Goal: Information Seeking & Learning: Check status

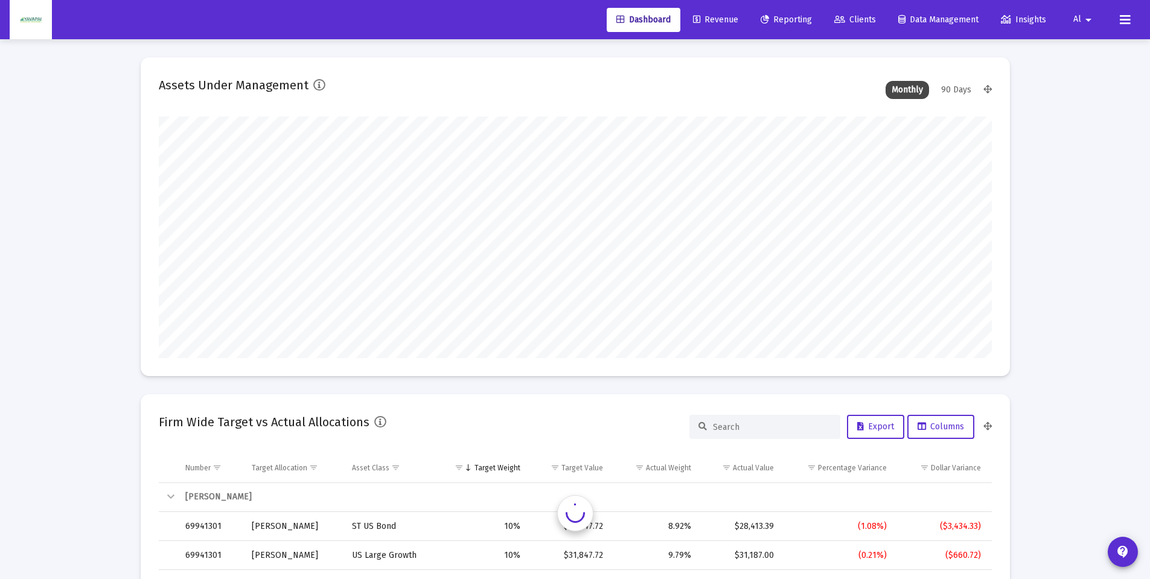
scroll to position [242, 449]
type input "[DATE]"
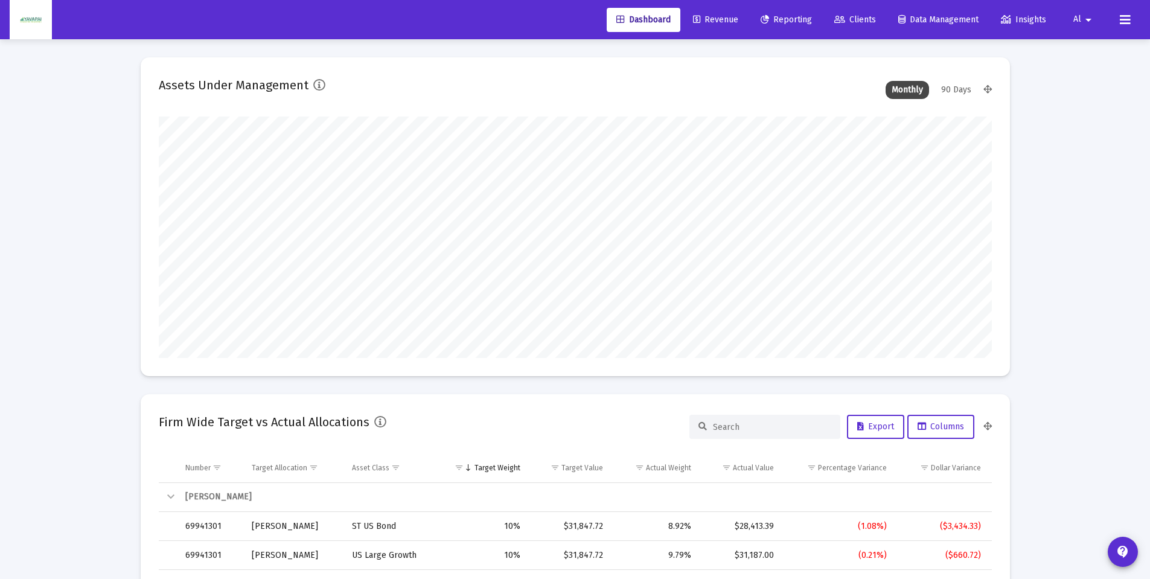
click at [1085, 20] on mat-icon "arrow_drop_down" at bounding box center [1088, 20] width 14 height 24
click at [1133, 24] on div at bounding box center [575, 289] width 1150 height 579
click at [1127, 19] on icon at bounding box center [1125, 20] width 11 height 14
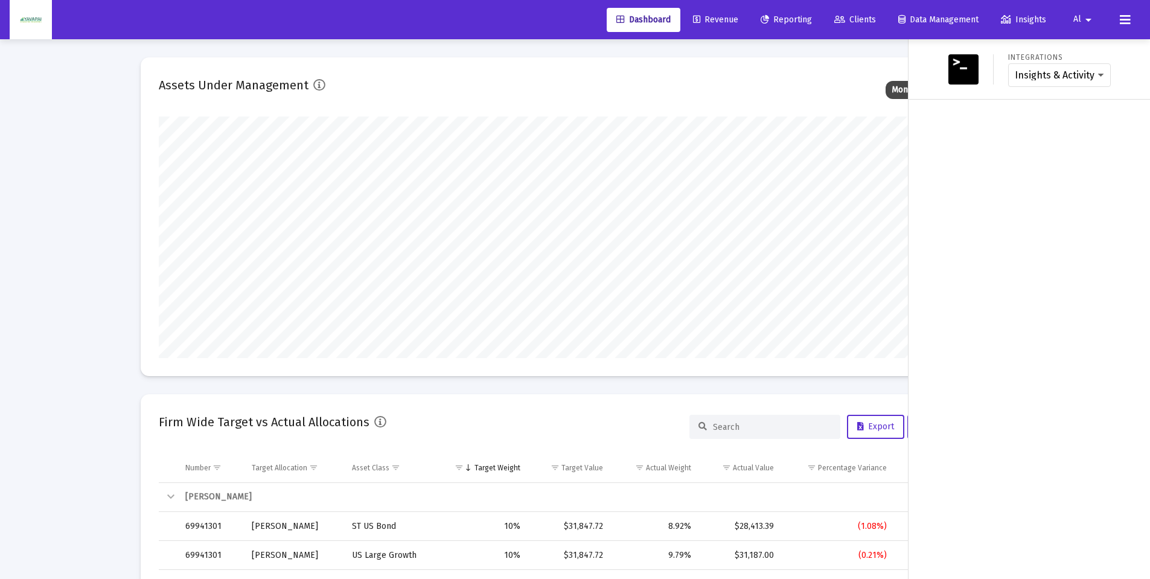
click at [1127, 19] on icon at bounding box center [1125, 20] width 11 height 14
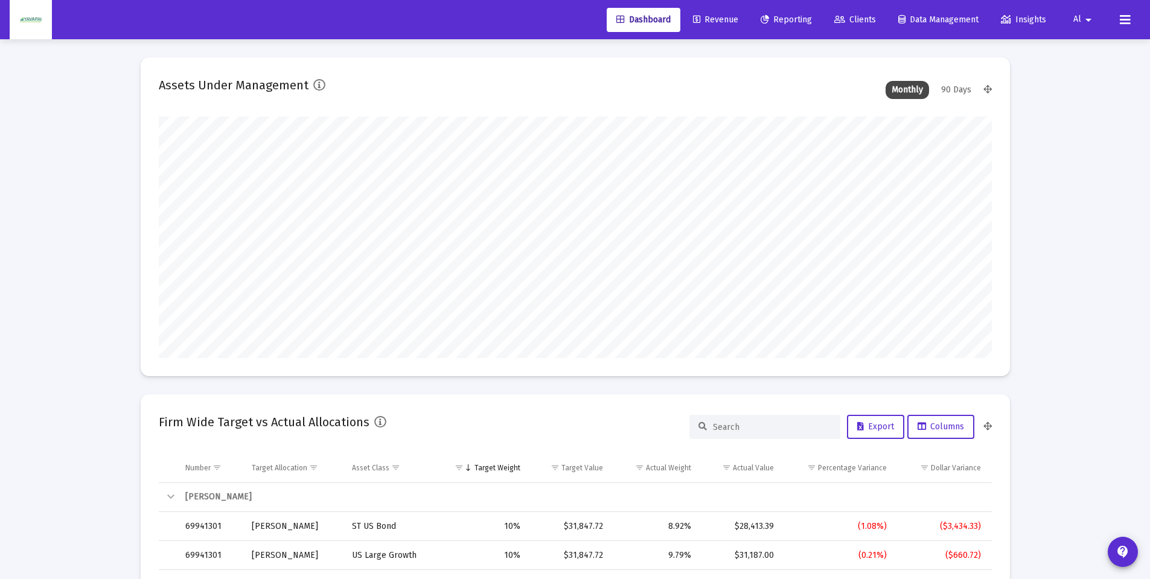
click at [1083, 22] on mat-icon "arrow_drop_down" at bounding box center [1088, 20] width 14 height 24
click at [1076, 51] on icon at bounding box center [1074, 51] width 11 height 11
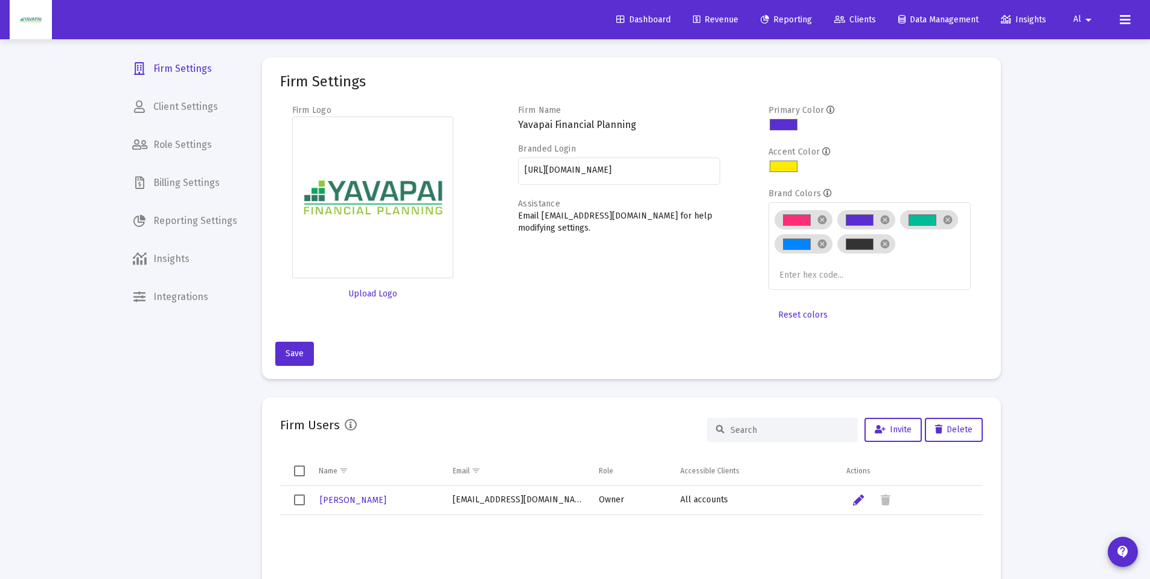
click at [182, 179] on span "Billing Settings" at bounding box center [185, 182] width 124 height 29
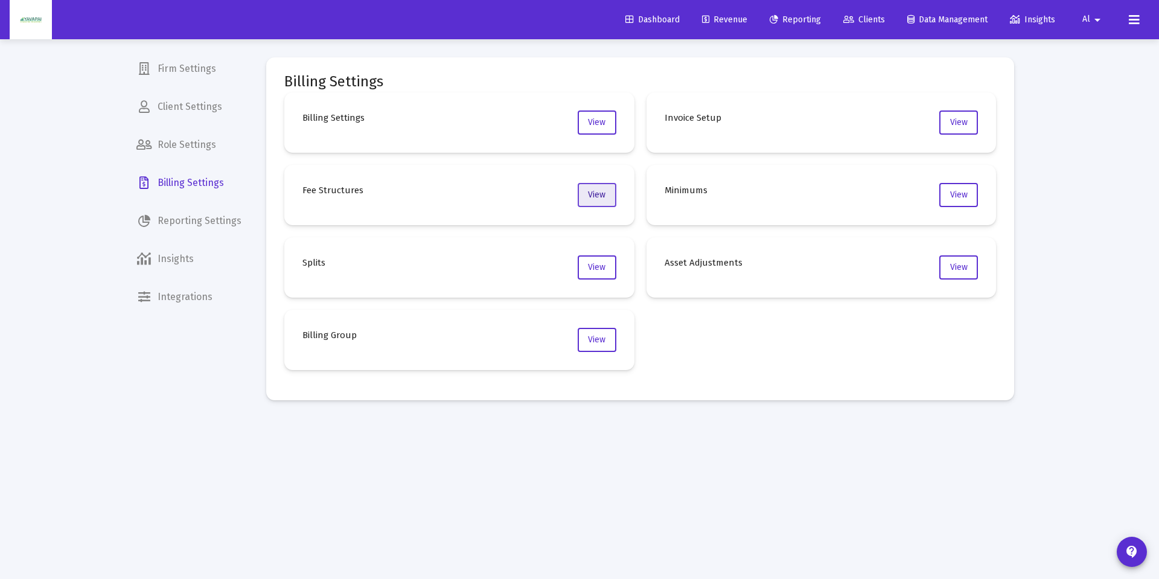
click at [595, 202] on button "View" at bounding box center [597, 195] width 39 height 24
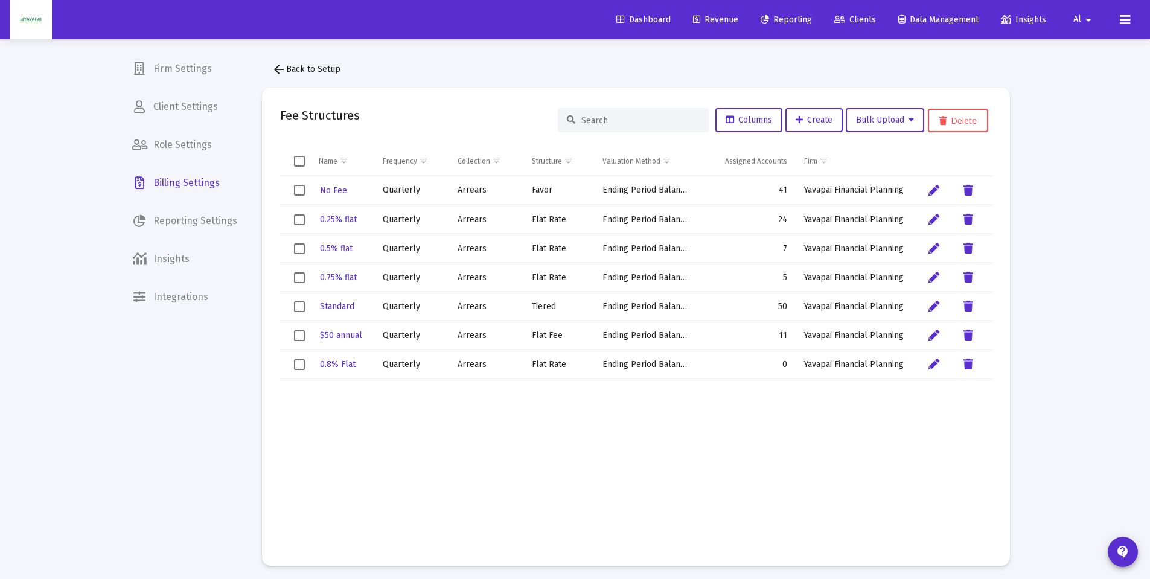
click at [199, 181] on span "Billing Settings" at bounding box center [185, 182] width 124 height 29
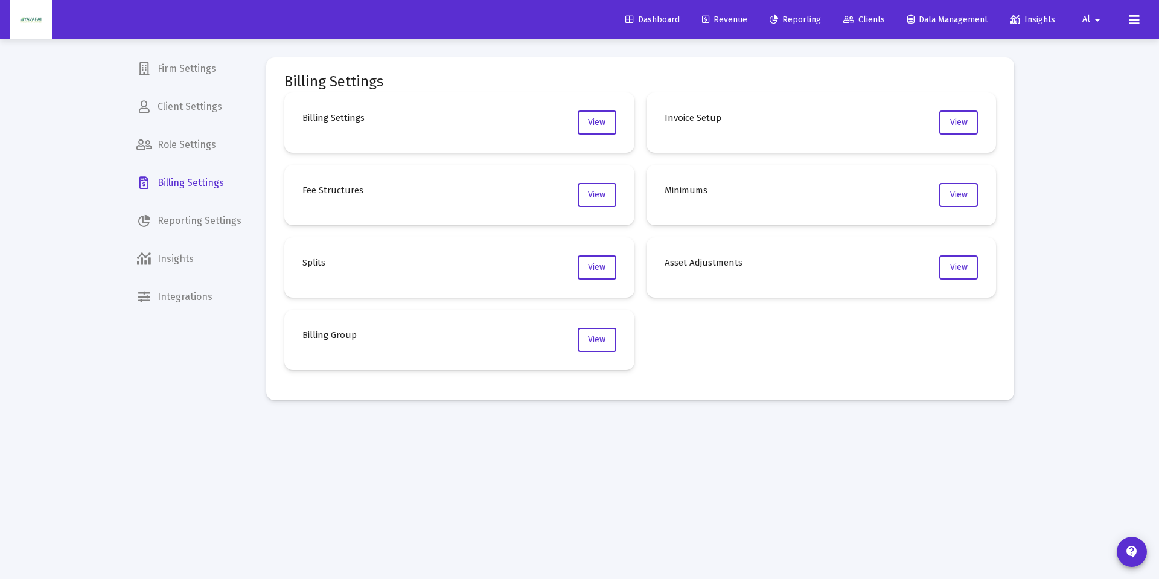
click at [196, 78] on span "Firm Settings" at bounding box center [189, 68] width 124 height 29
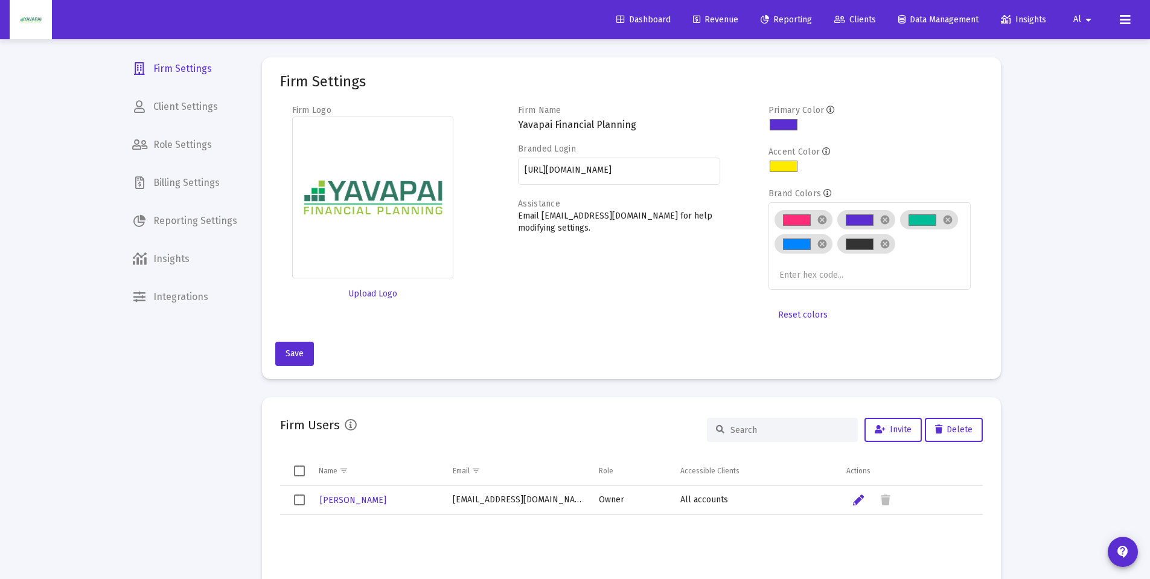
click at [1079, 16] on span "Al" at bounding box center [1078, 19] width 8 height 10
click at [1083, 48] on link "Settings" at bounding box center [1096, 51] width 72 height 29
click at [170, 294] on span "Integrations" at bounding box center [185, 297] width 124 height 29
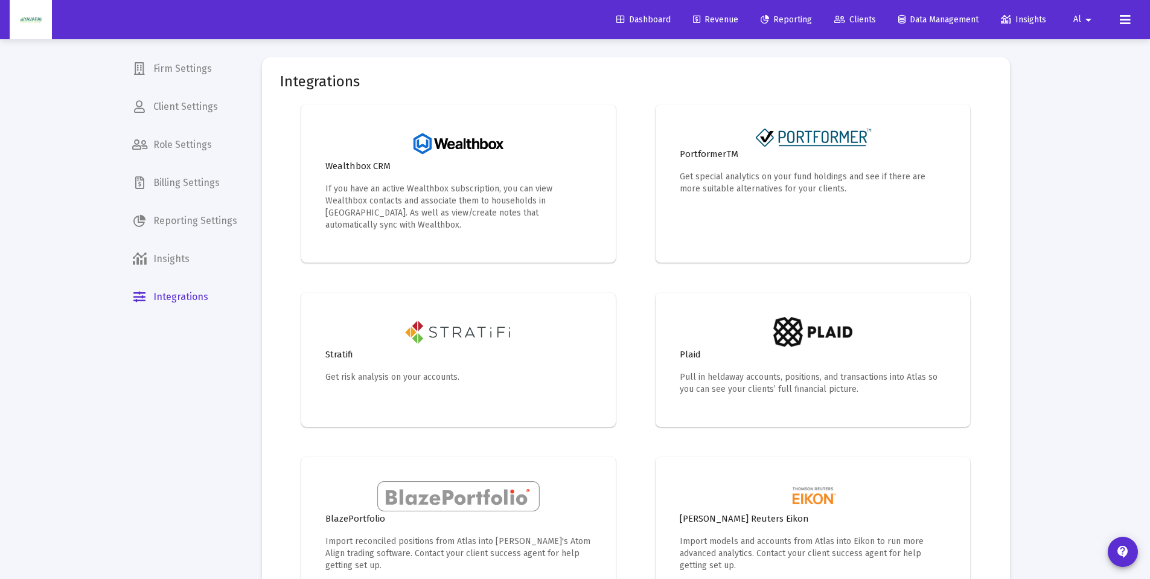
click at [633, 16] on span "Dashboard" at bounding box center [644, 19] width 54 height 10
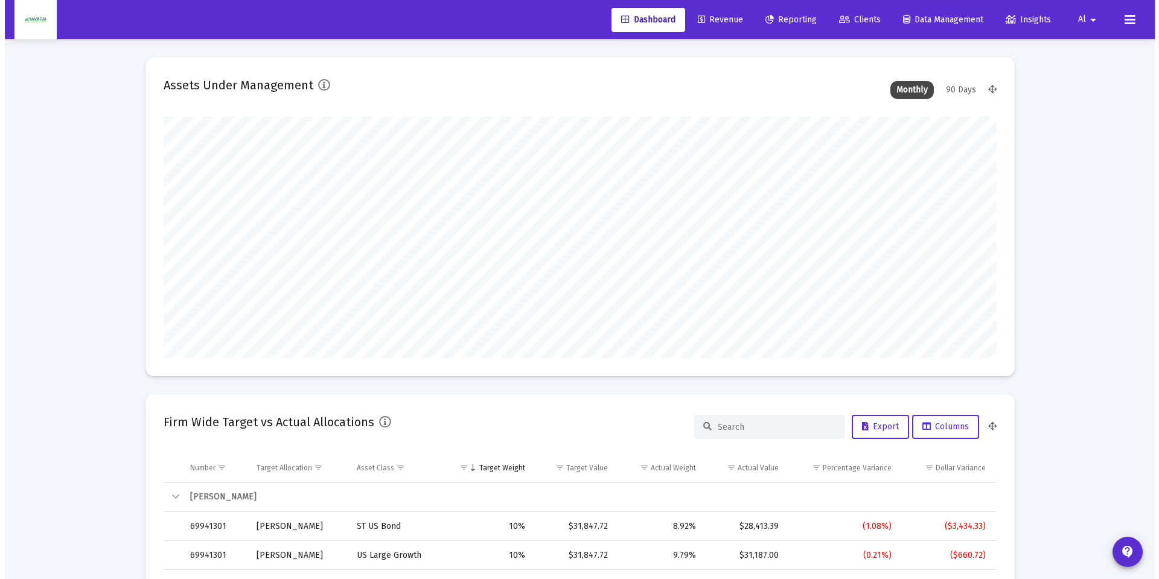
scroll to position [242, 449]
click at [778, 18] on span "Reporting" at bounding box center [786, 19] width 51 height 10
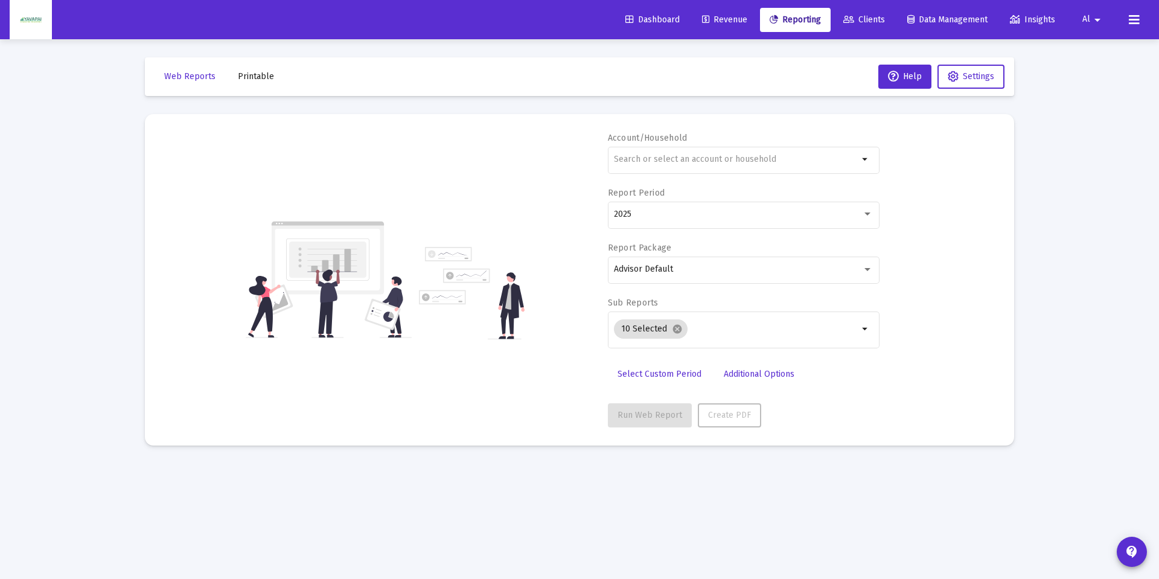
click at [860, 18] on span "Clients" at bounding box center [865, 19] width 42 height 10
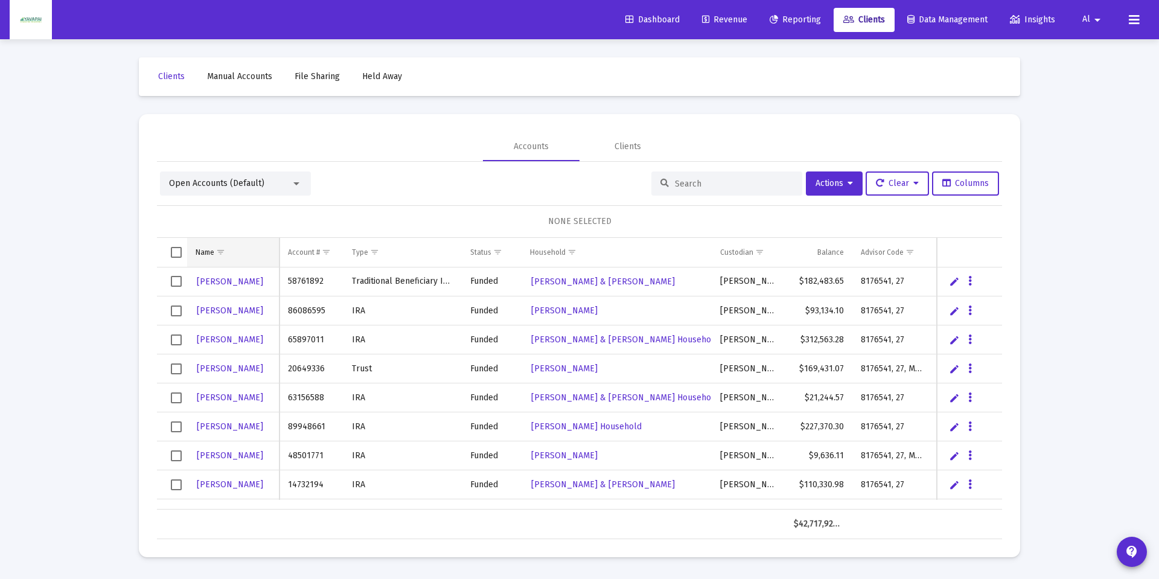
click at [203, 259] on td "Name" at bounding box center [233, 252] width 92 height 29
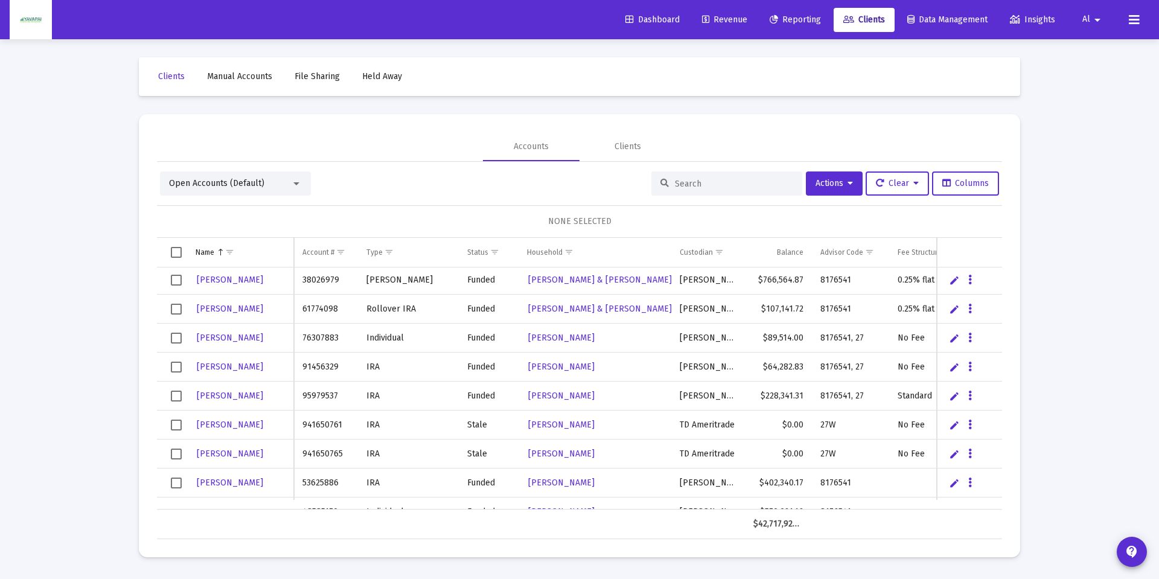
scroll to position [366, 0]
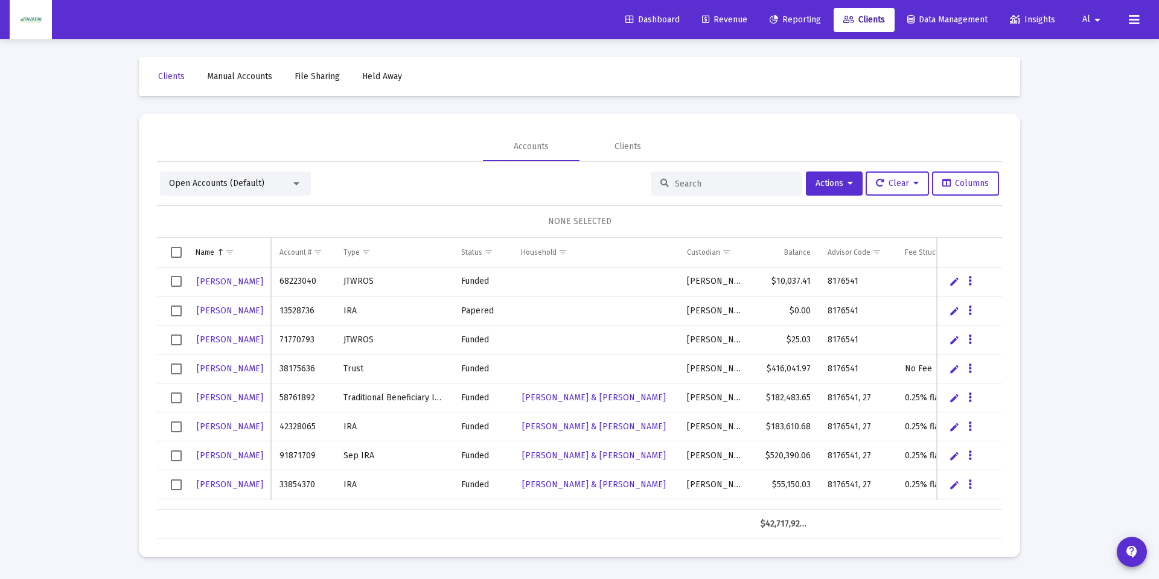
click at [178, 283] on span "Select row" at bounding box center [176, 281] width 11 height 11
click at [971, 282] on icon "Data grid" at bounding box center [971, 281] width 4 height 14
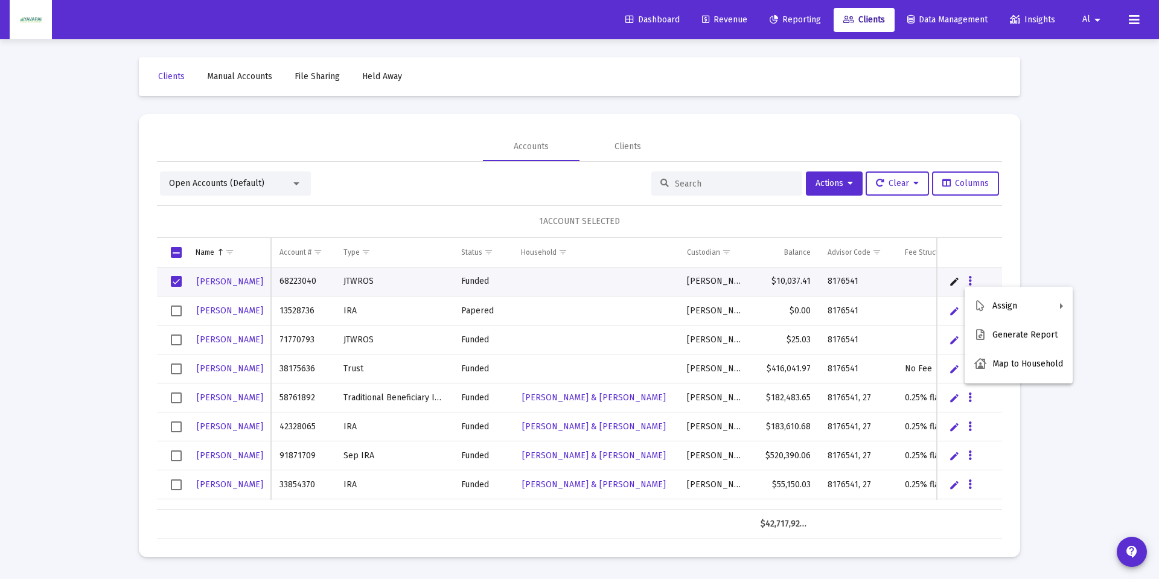
click at [953, 280] on div at bounding box center [579, 289] width 1159 height 579
click at [953, 280] on link "Edit" at bounding box center [954, 281] width 11 height 11
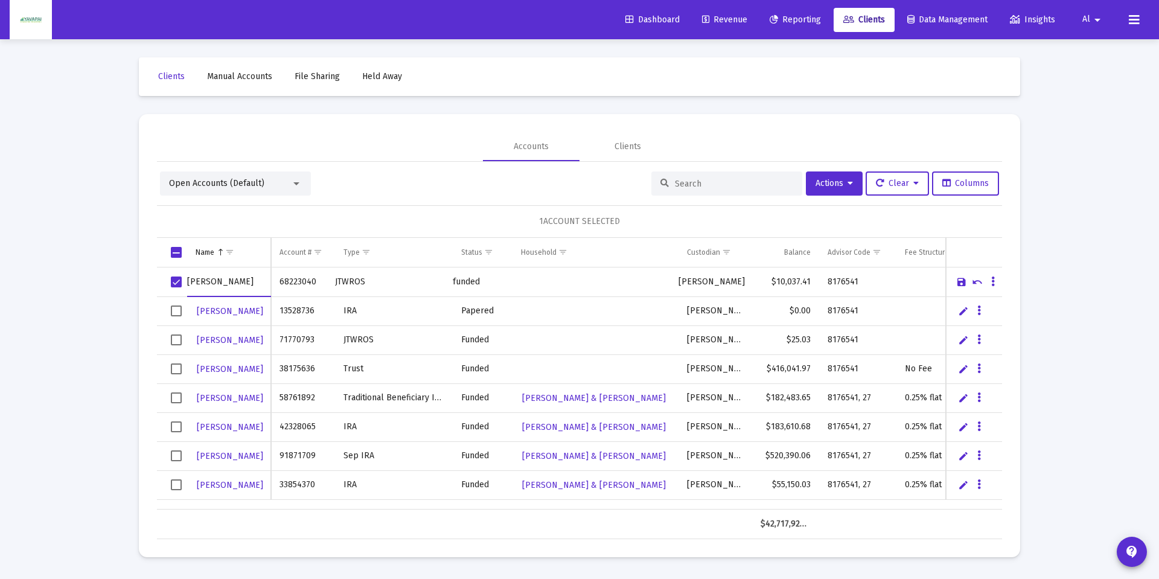
click at [688, 134] on div "Accounts Clients" at bounding box center [579, 146] width 845 height 29
click at [173, 281] on span "Select row" at bounding box center [176, 282] width 11 height 11
click at [1050, 254] on div "Loading... Clients Manual Accounts File Sharing Held Away Accounts Clients Open…" at bounding box center [579, 289] width 1159 height 579
click at [850, 182] on button "Actions" at bounding box center [834, 183] width 57 height 24
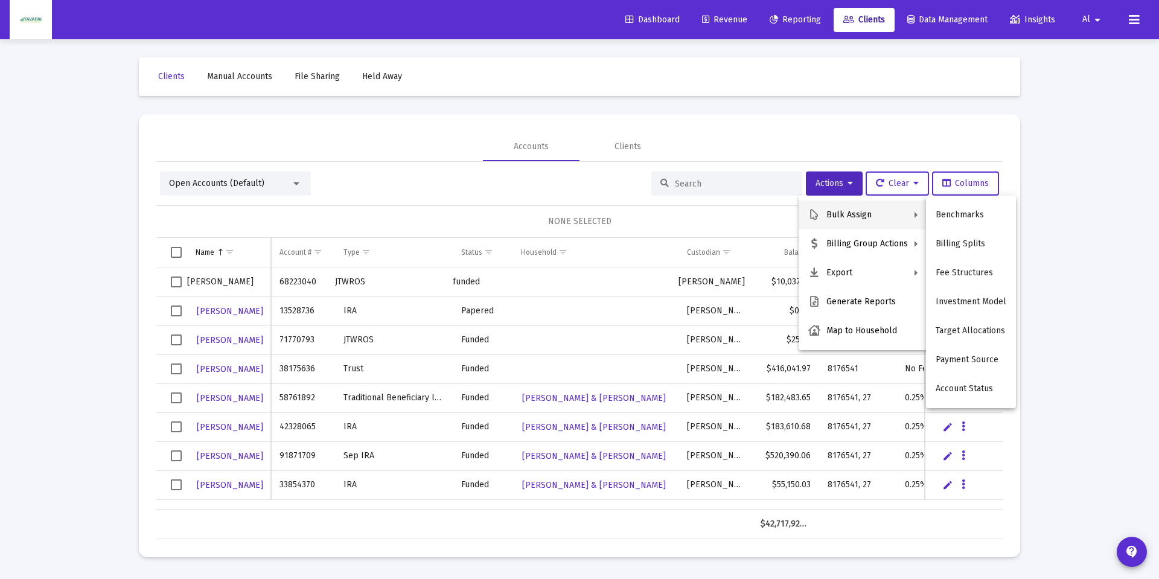
click at [845, 131] on div at bounding box center [579, 289] width 1159 height 579
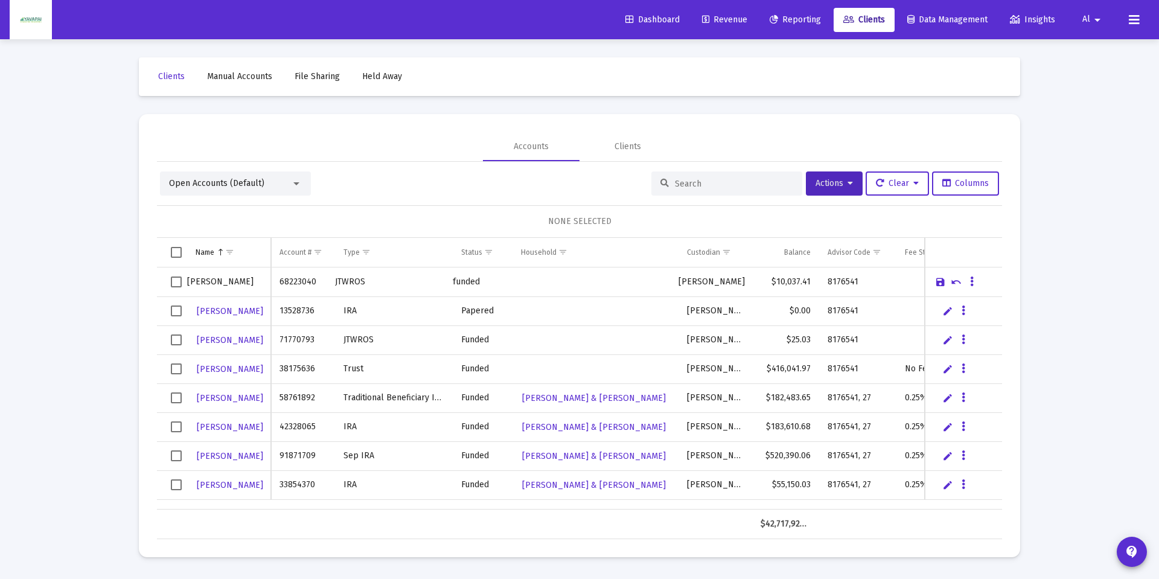
click at [287, 188] on div "Open Accounts (Default)" at bounding box center [230, 184] width 122 height 12
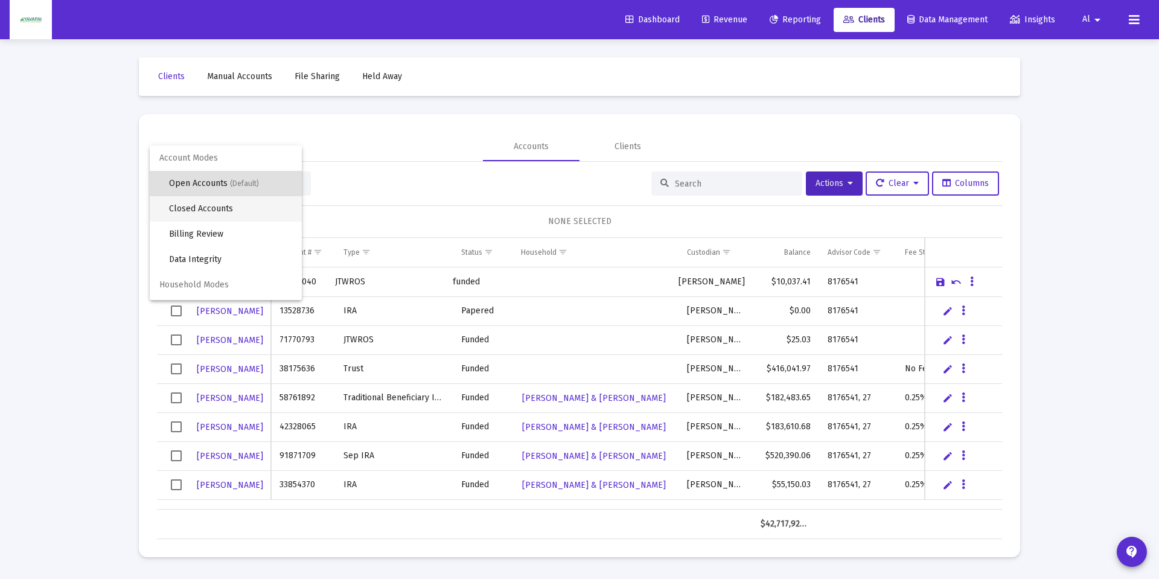
click at [275, 208] on span "Closed Accounts" at bounding box center [230, 208] width 123 height 25
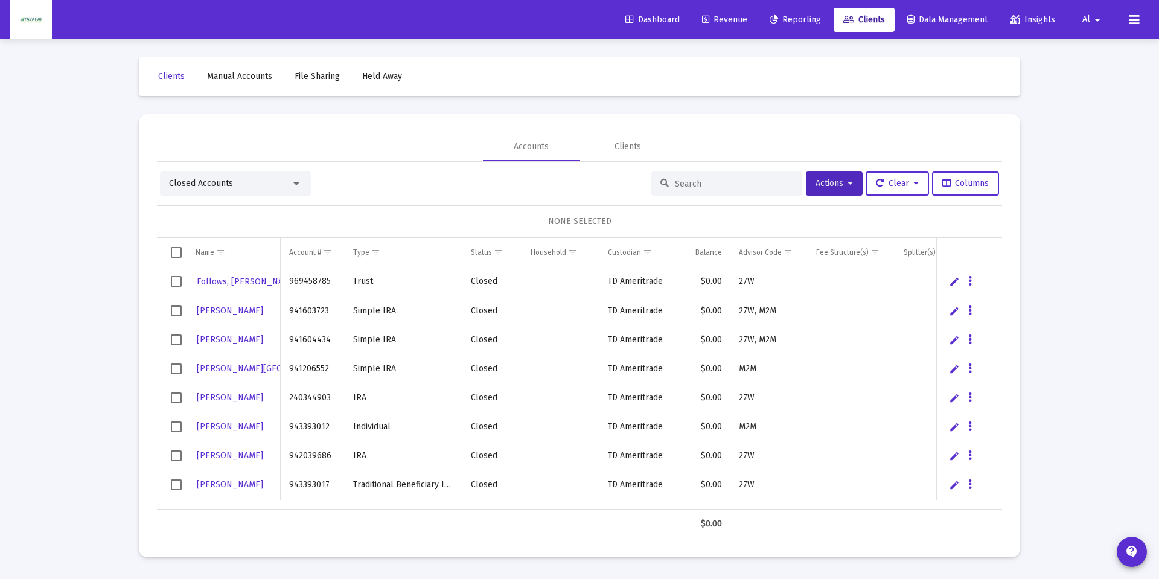
click at [294, 184] on div at bounding box center [296, 183] width 6 height 3
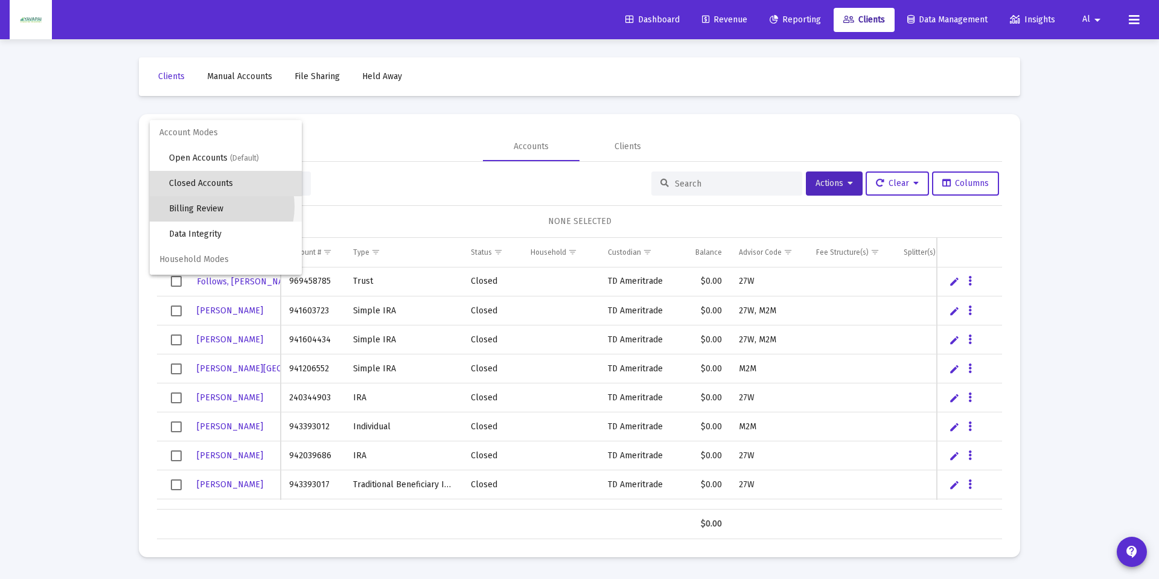
click at [218, 207] on span "Billing Review" at bounding box center [230, 208] width 123 height 25
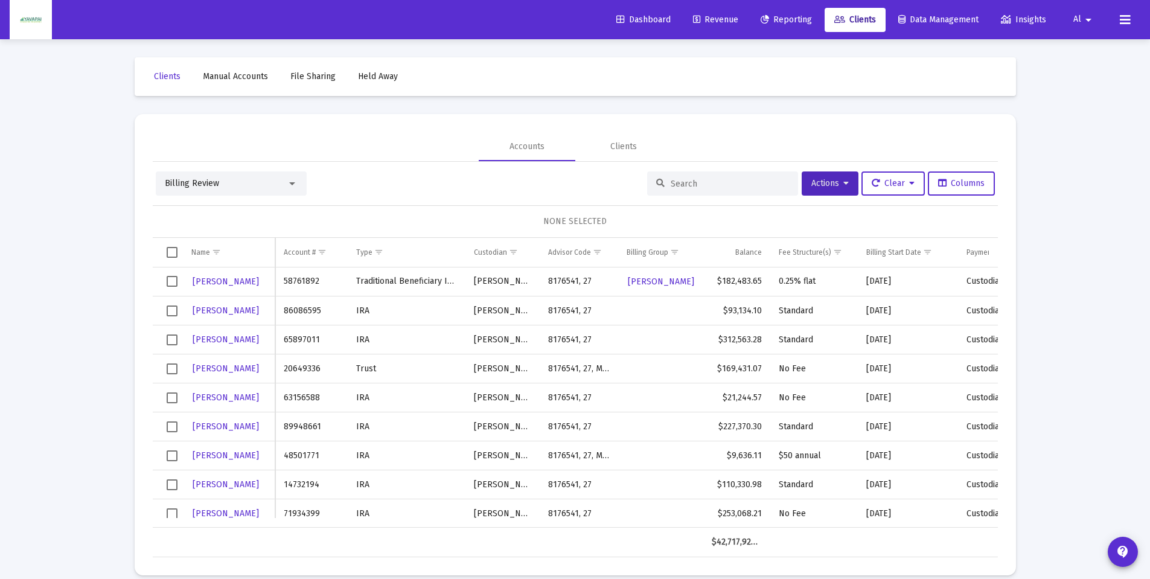
click at [293, 185] on div at bounding box center [292, 184] width 11 height 10
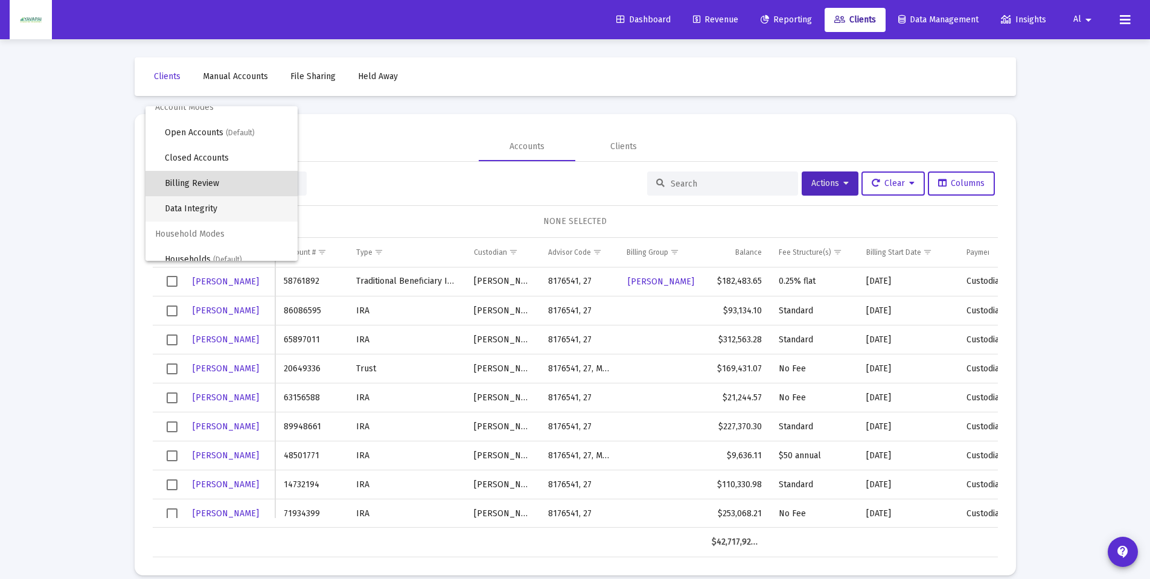
click at [242, 209] on span "Data Integrity" at bounding box center [226, 208] width 123 height 25
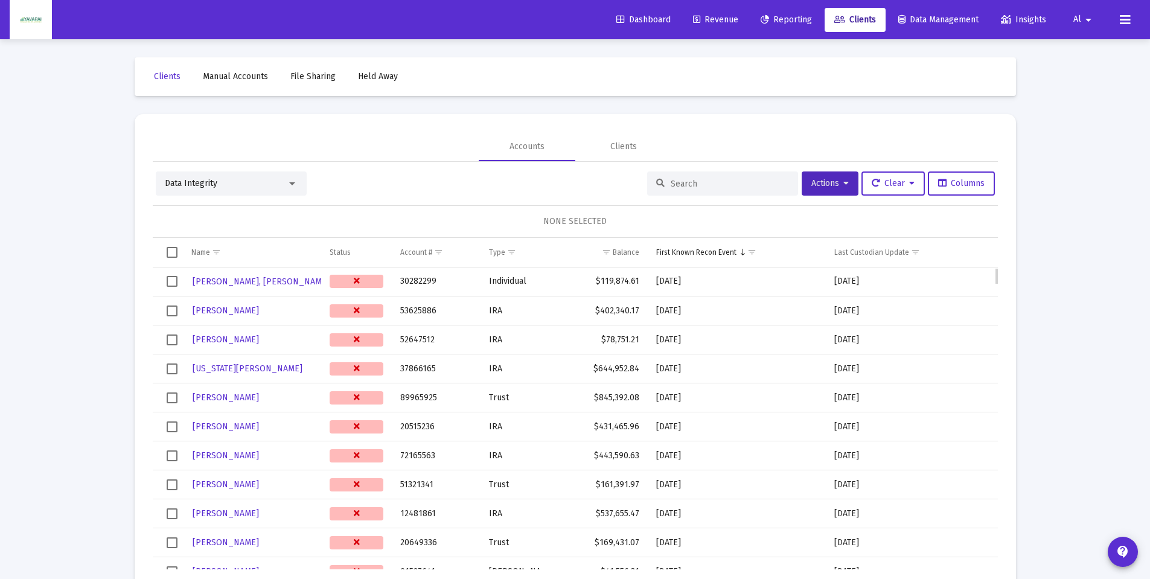
click at [357, 281] on icon "Data grid" at bounding box center [357, 281] width 6 height 8
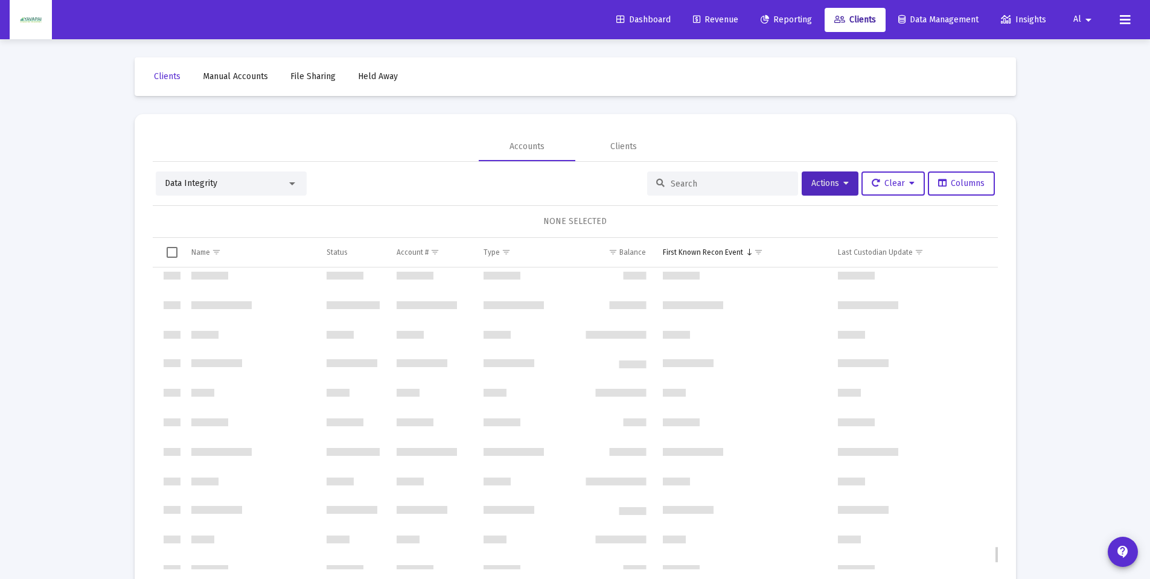
scroll to position [4891, 0]
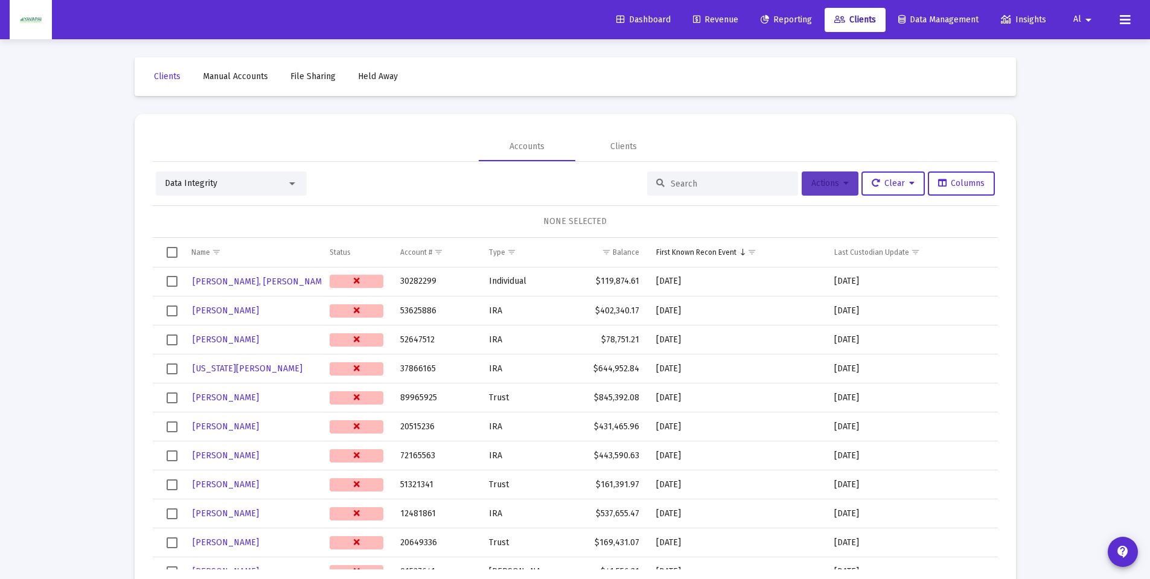
click at [833, 188] on button "Actions" at bounding box center [830, 183] width 57 height 24
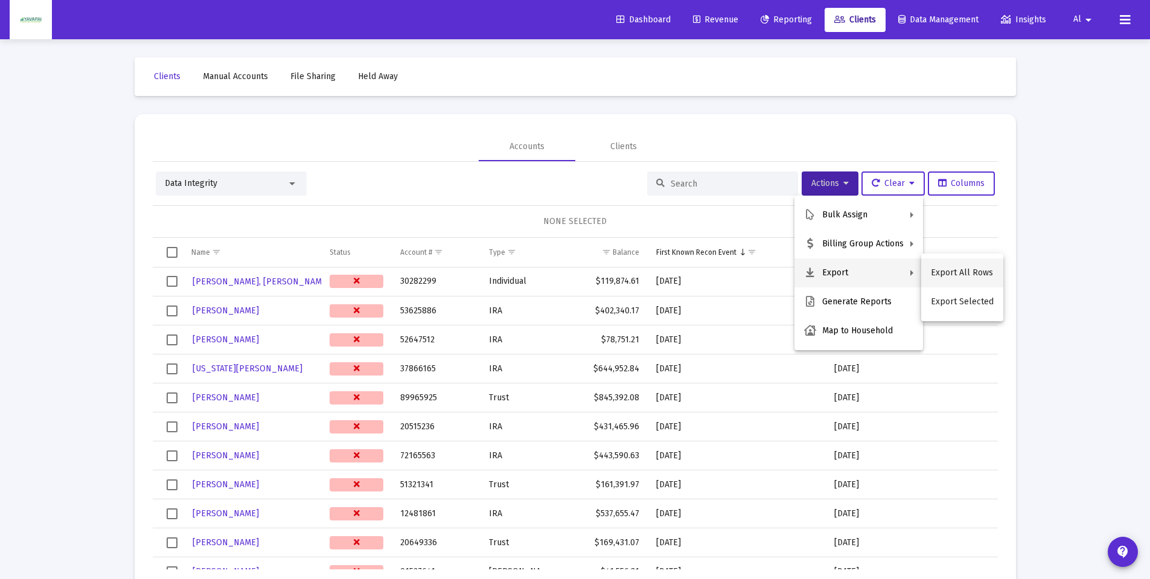
click at [966, 270] on button "Export All Rows" at bounding box center [962, 272] width 82 height 29
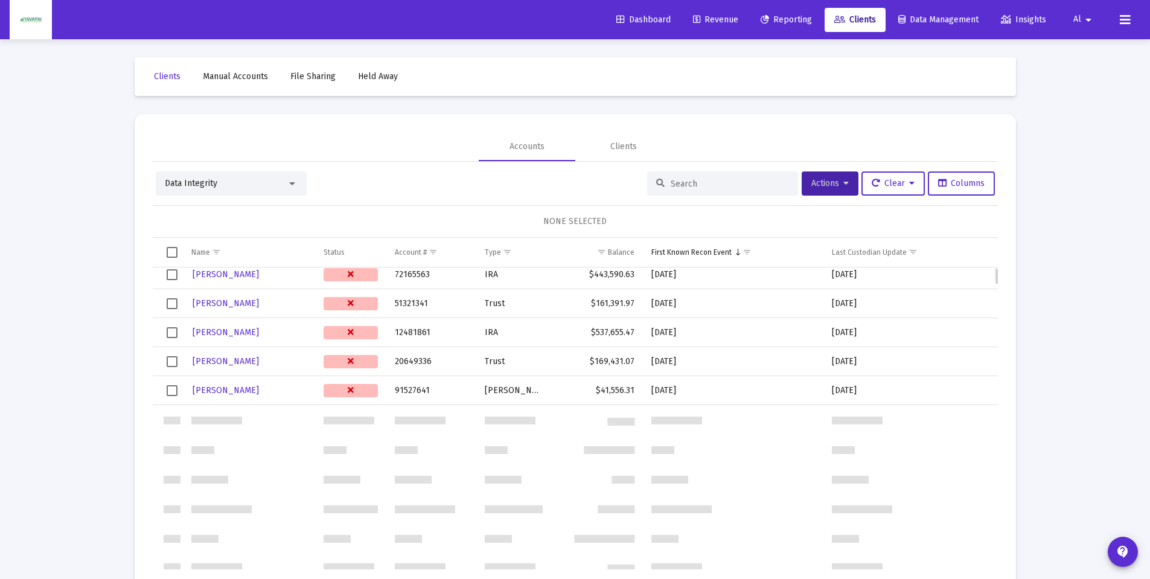
scroll to position [0, 0]
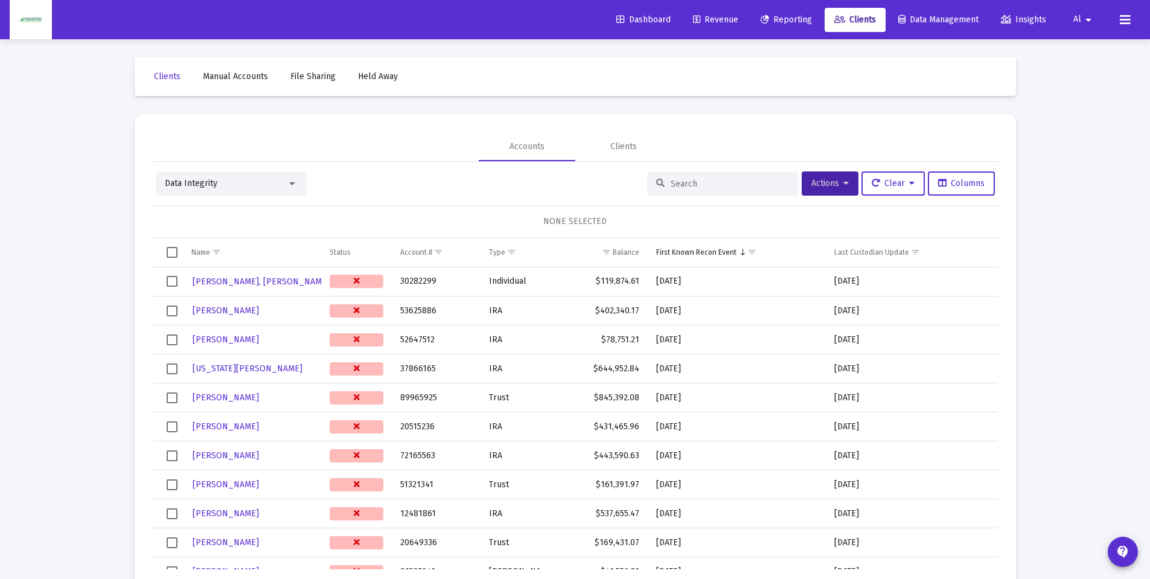
click at [289, 185] on div at bounding box center [292, 184] width 11 height 10
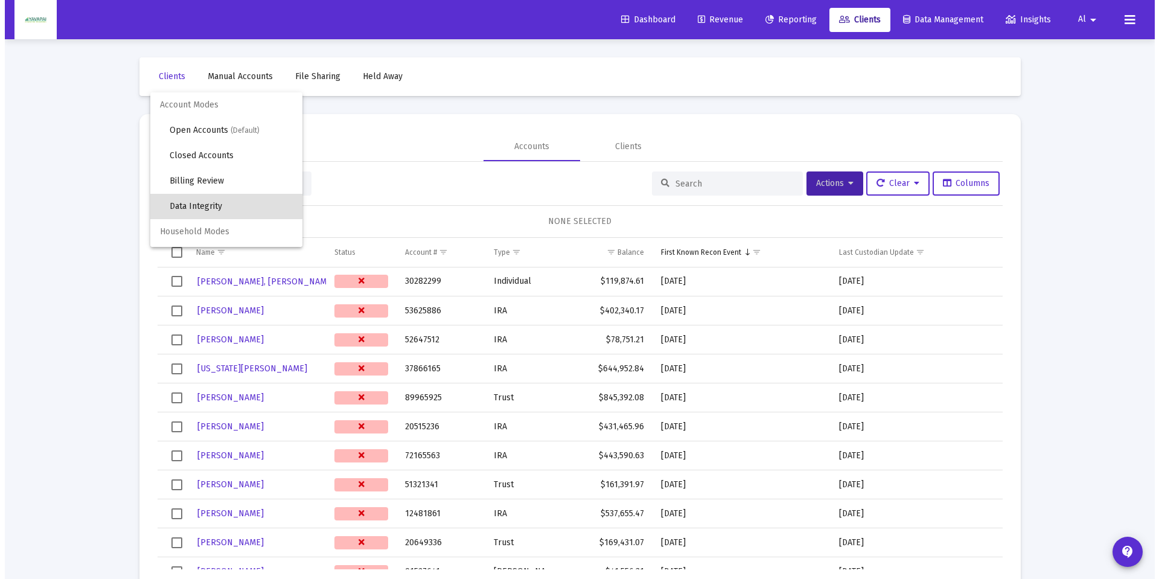
scroll to position [23, 0]
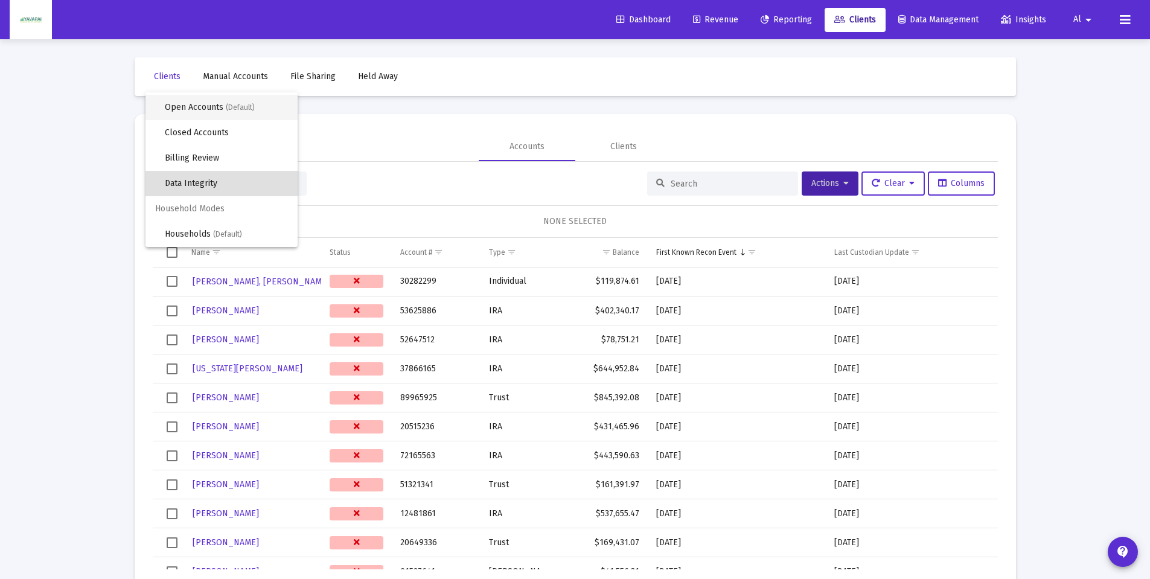
click at [226, 104] on span "(Default)" at bounding box center [240, 107] width 29 height 8
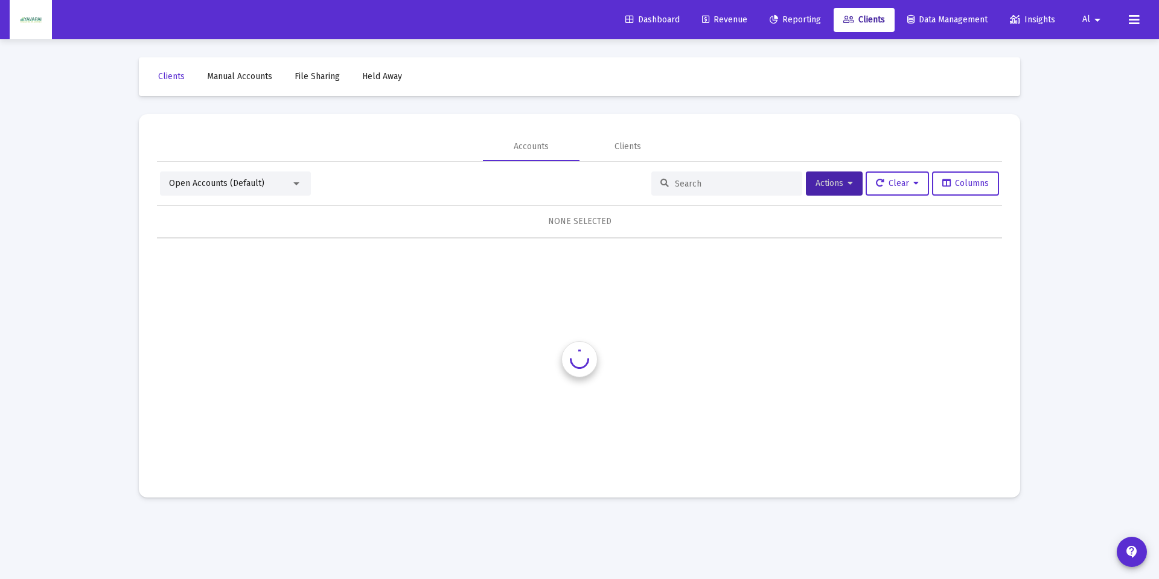
scroll to position [0, 0]
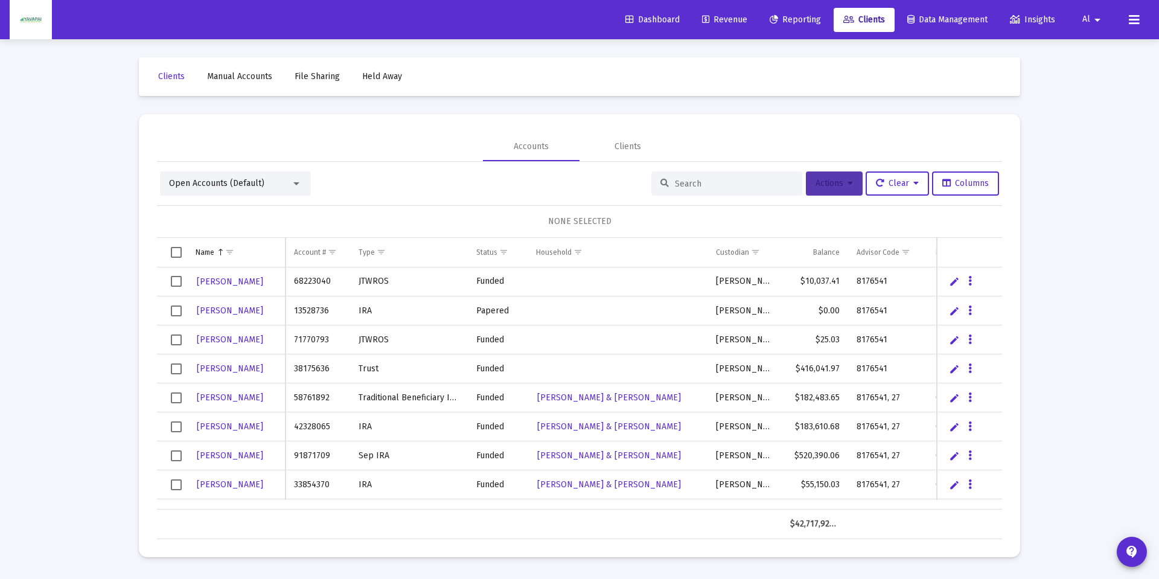
click at [841, 184] on span "Actions" at bounding box center [834, 183] width 37 height 10
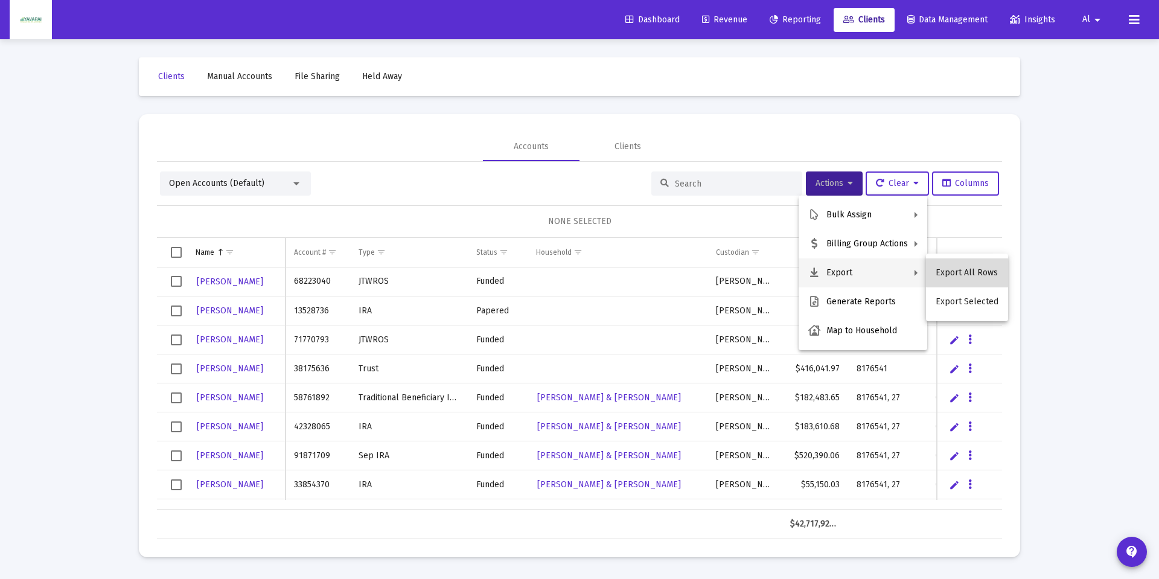
click at [974, 269] on button "Export All Rows" at bounding box center [967, 272] width 82 height 29
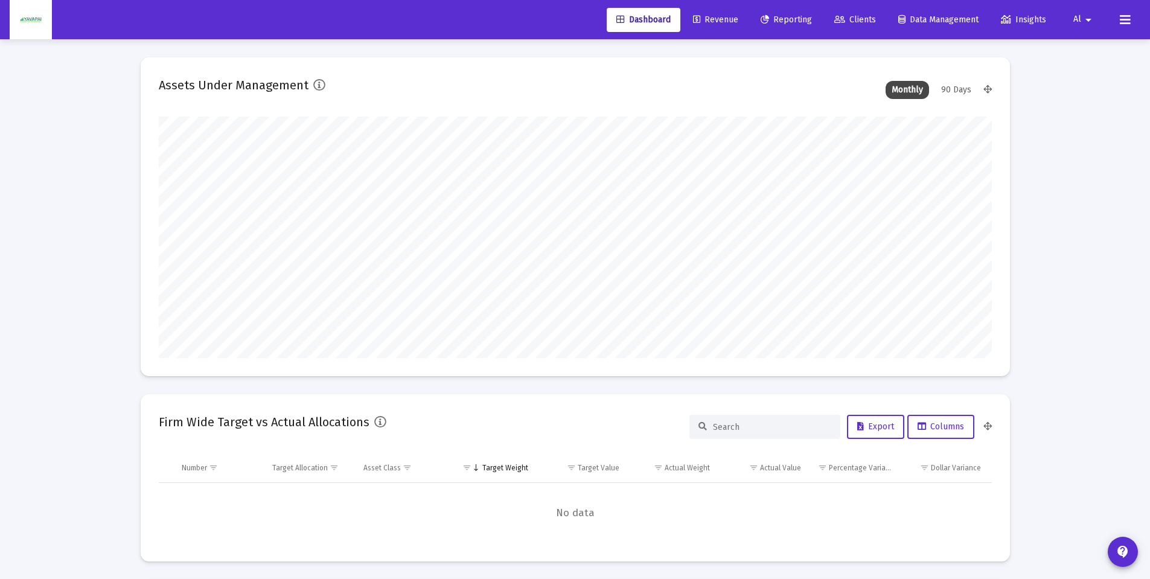
type input "[DATE]"
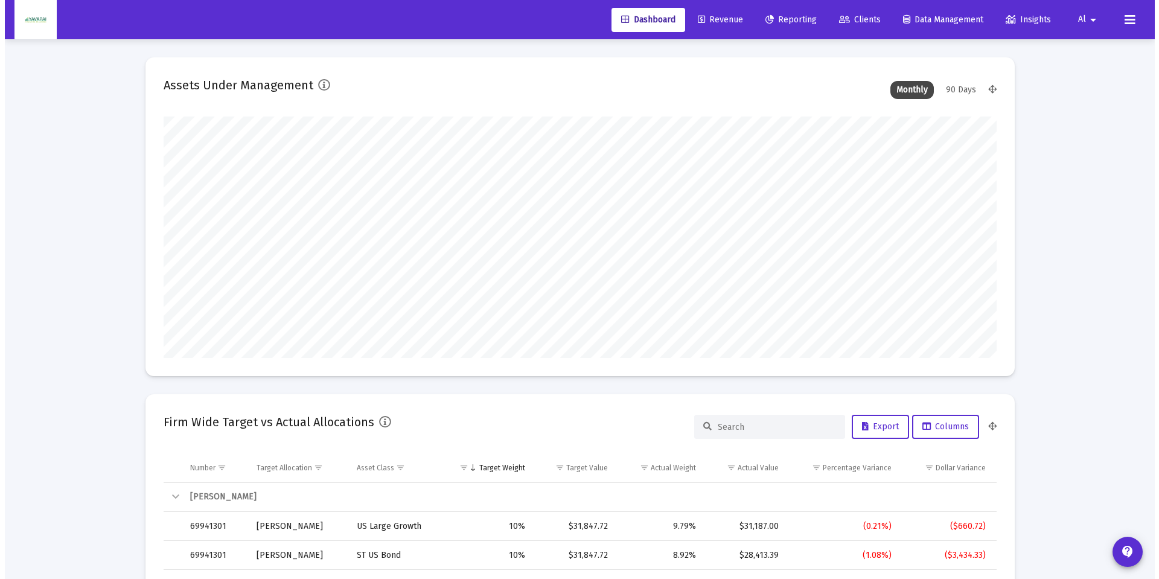
scroll to position [242, 389]
click at [788, 25] on link "Reporting" at bounding box center [786, 20] width 71 height 24
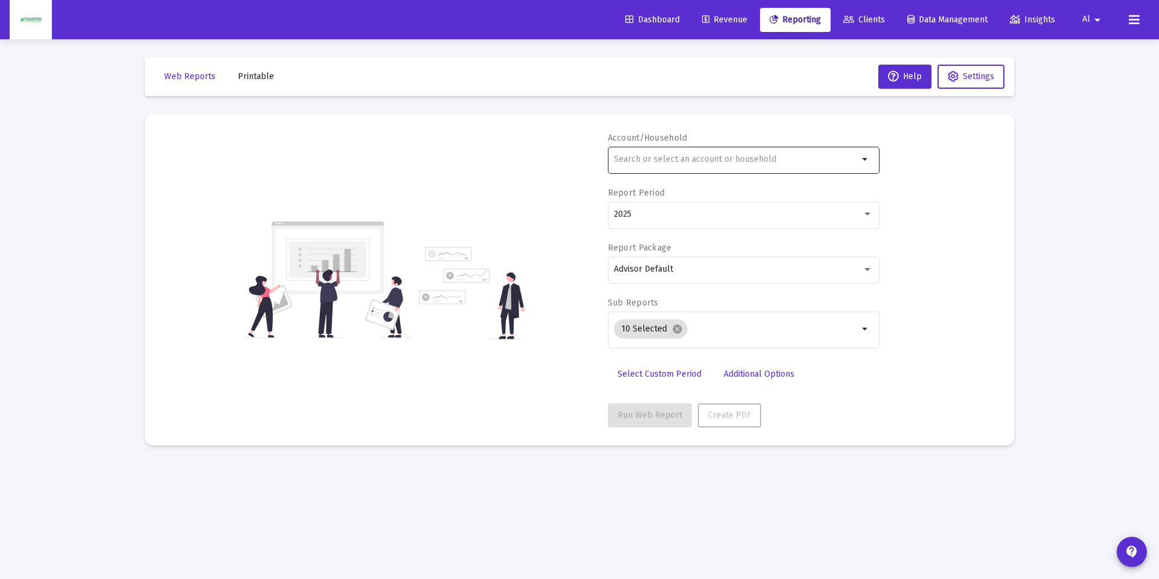
click at [671, 166] on div at bounding box center [736, 159] width 245 height 30
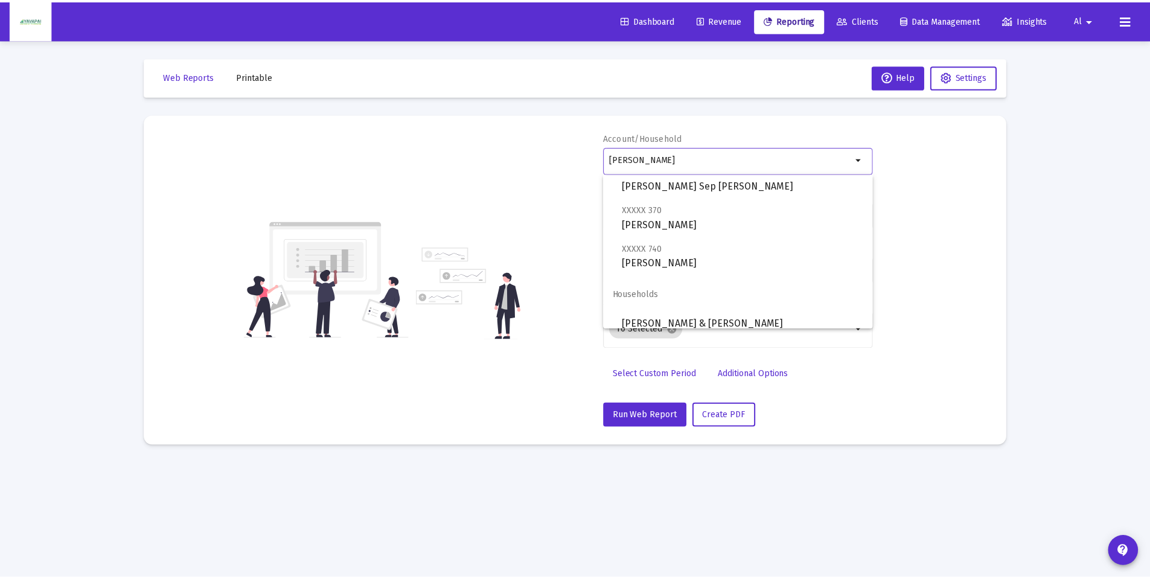
scroll to position [126, 0]
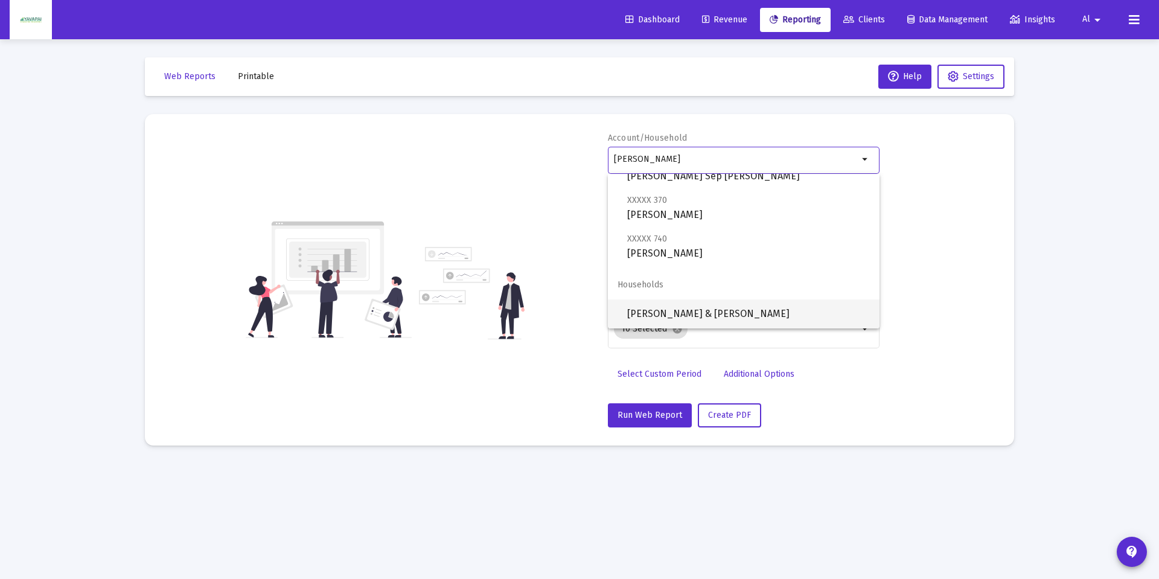
click at [725, 314] on span "[PERSON_NAME] & [PERSON_NAME]" at bounding box center [748, 314] width 243 height 29
type input "[PERSON_NAME] & [PERSON_NAME]"
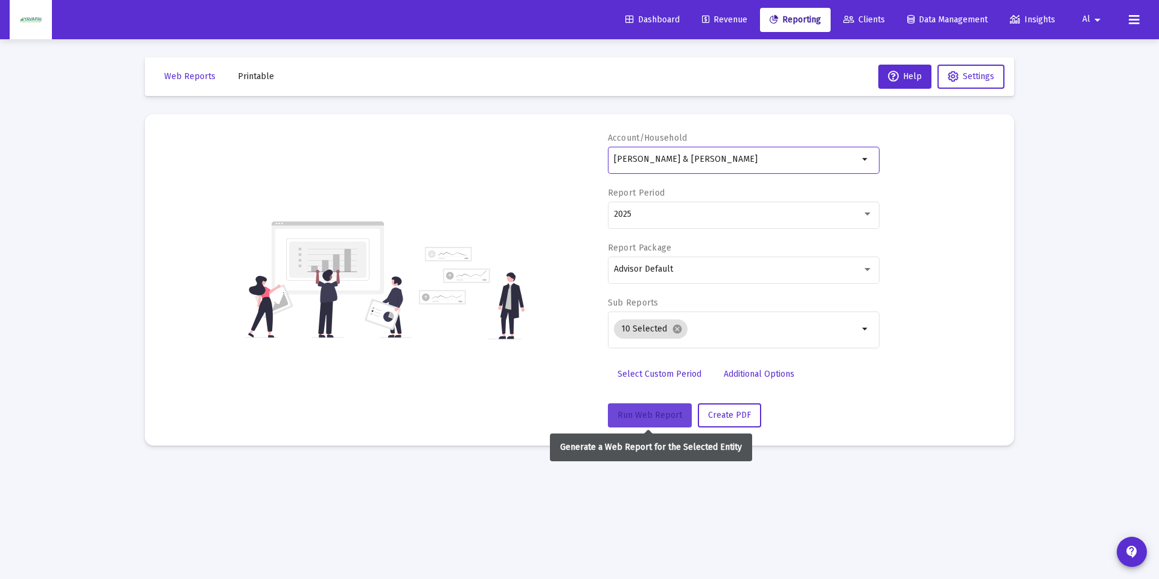
click at [659, 412] on span "Run Web Report" at bounding box center [650, 415] width 65 height 10
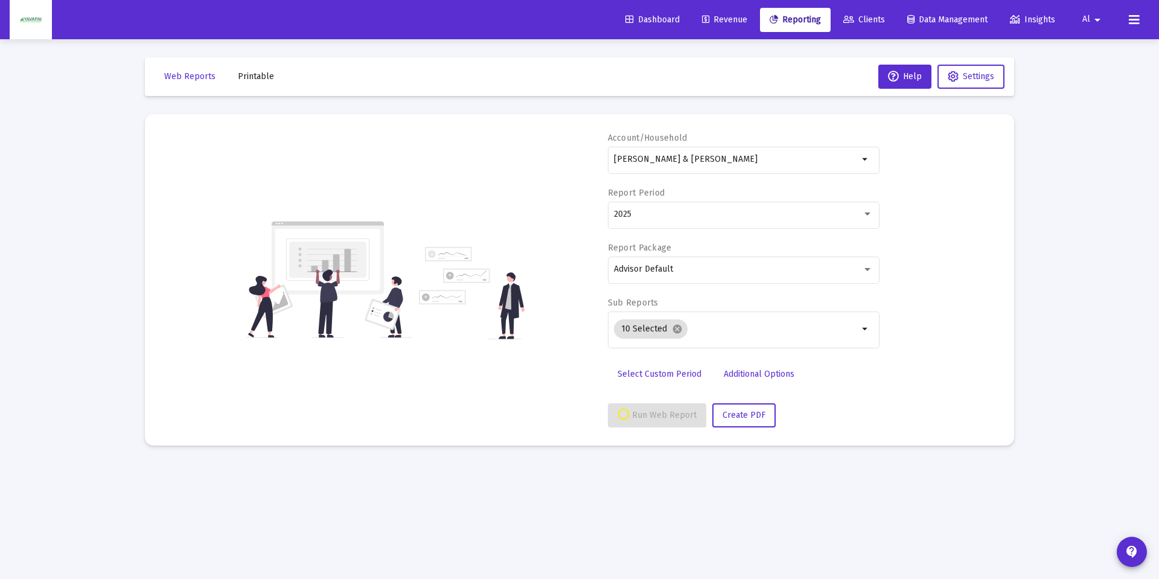
select select "View all"
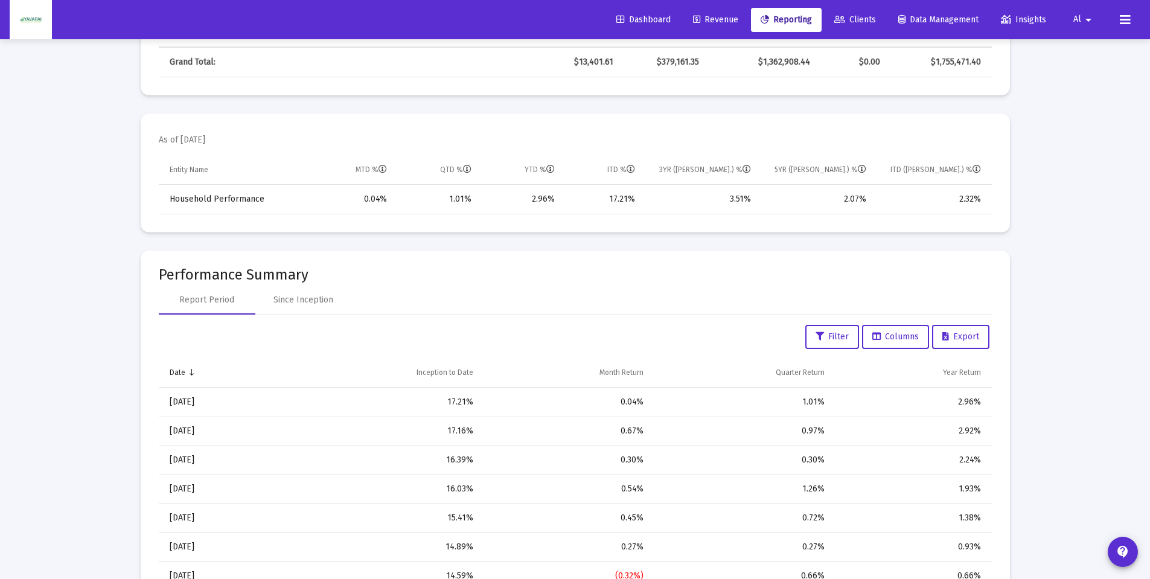
scroll to position [1147, 0]
